Goal: Transaction & Acquisition: Download file/media

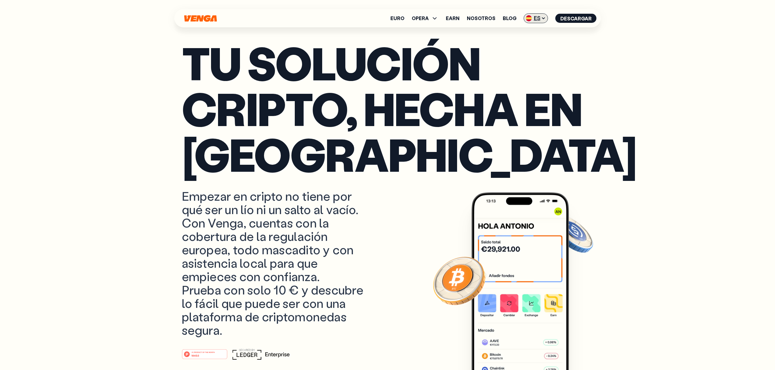
click at [537, 17] on span "ES" at bounding box center [536, 18] width 24 height 10
click at [528, 32] on div "English - EN" at bounding box center [518, 31] width 30 height 6
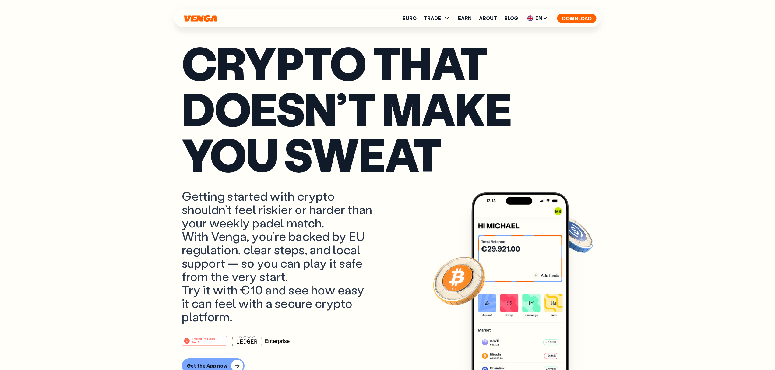
click at [584, 19] on button "Download" at bounding box center [576, 18] width 39 height 9
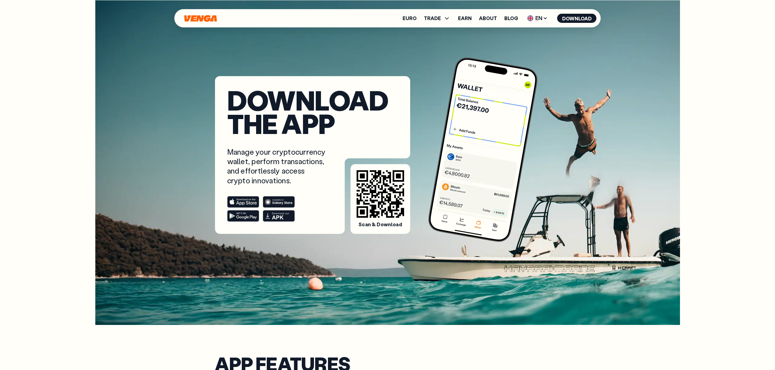
click at [278, 199] on rect at bounding box center [279, 201] width 32 height 11
click at [241, 215] on rect at bounding box center [243, 215] width 32 height 11
click at [239, 202] on rect at bounding box center [243, 201] width 32 height 11
click at [271, 216] on rect at bounding box center [279, 215] width 32 height 11
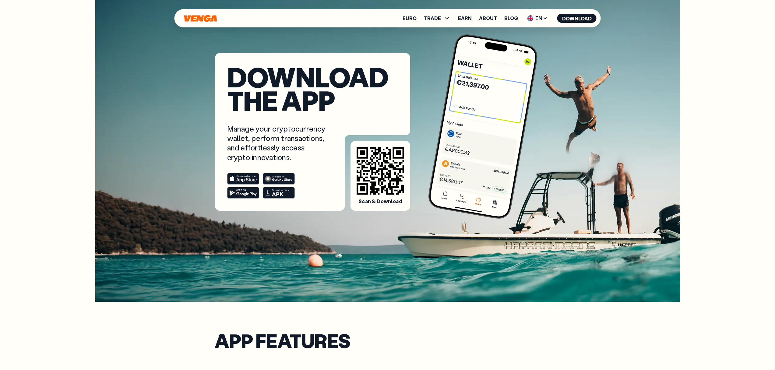
scroll to position [23, 0]
click at [195, 18] on icon "Home" at bounding box center [200, 18] width 33 height 7
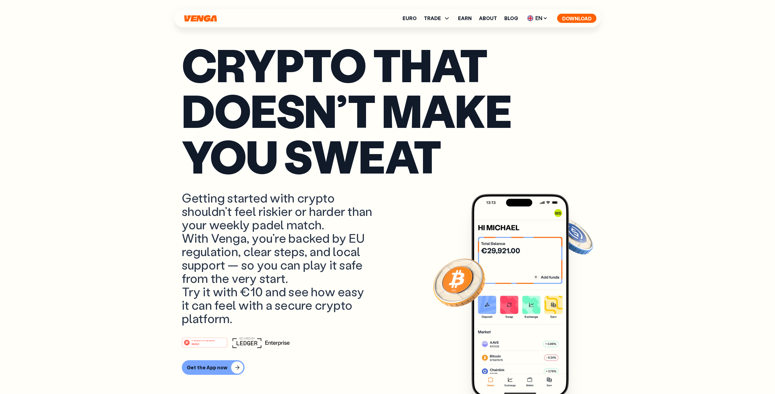
click at [583, 16] on button "Download" at bounding box center [576, 18] width 39 height 9
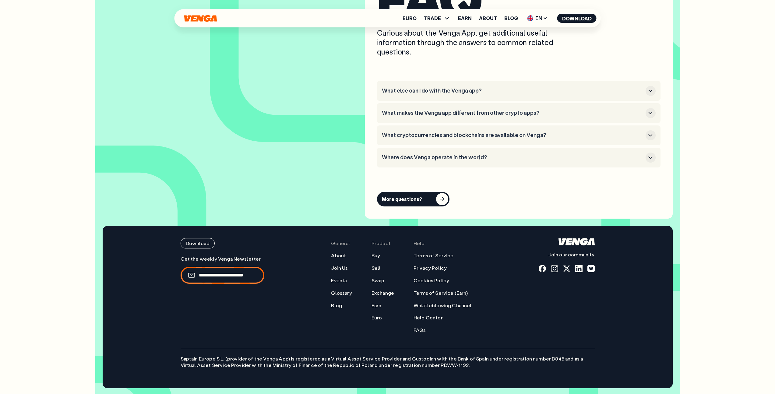
scroll to position [3258, 0]
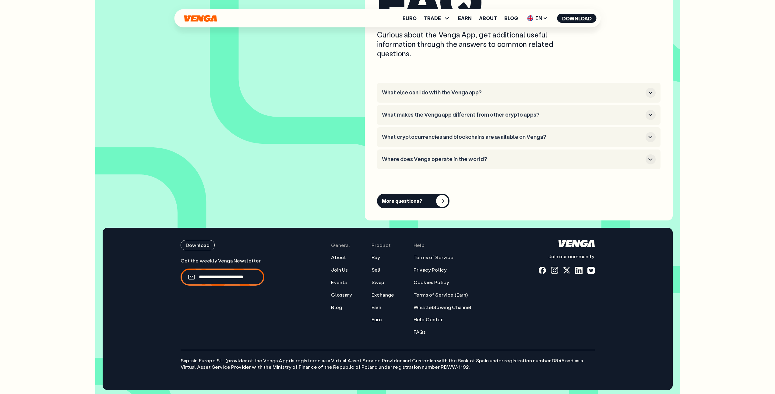
scroll to position [3255, 0]
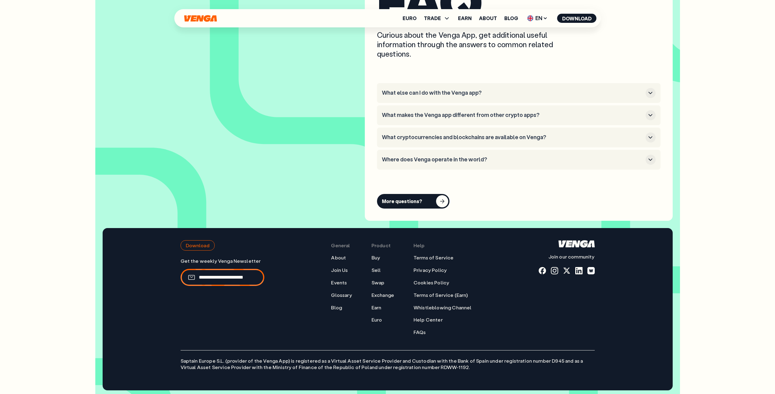
click at [206, 245] on button "Download" at bounding box center [198, 245] width 34 height 10
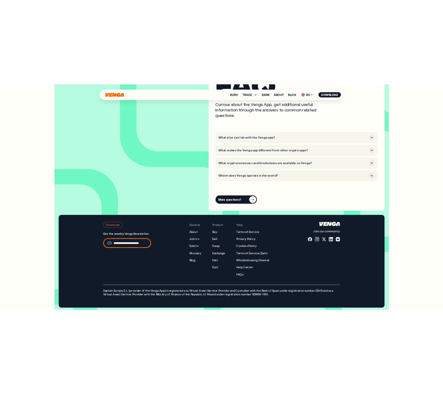
scroll to position [0, 0]
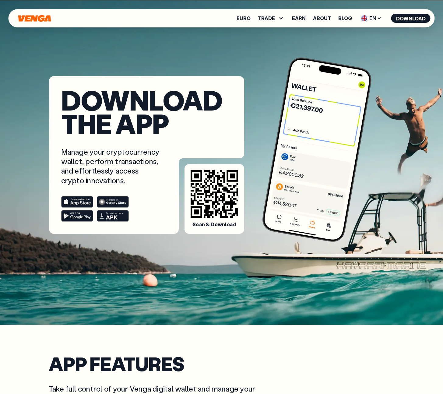
click at [79, 203] on rect at bounding box center [77, 201] width 32 height 11
